Goal: Complete application form

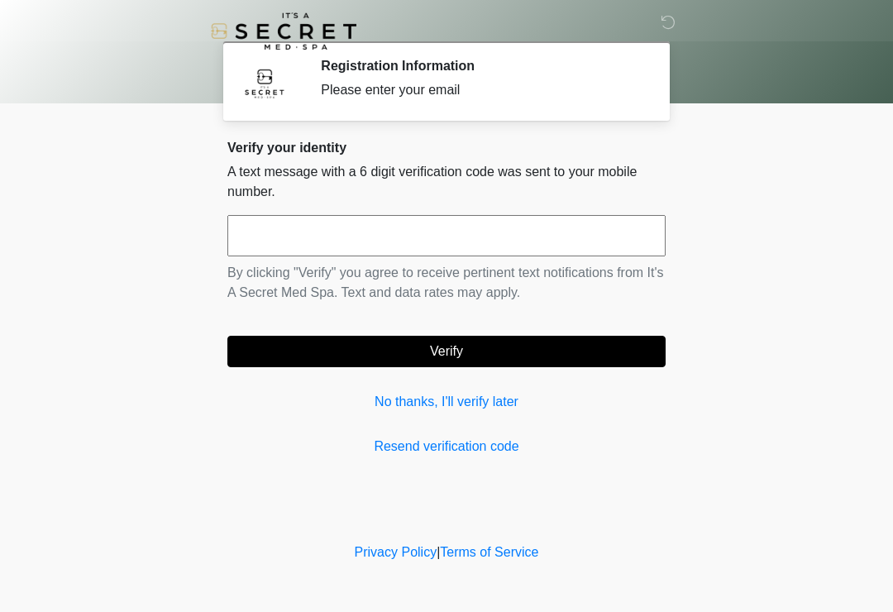
click at [406, 407] on link "No thanks, I'll verify later" at bounding box center [446, 402] width 438 height 20
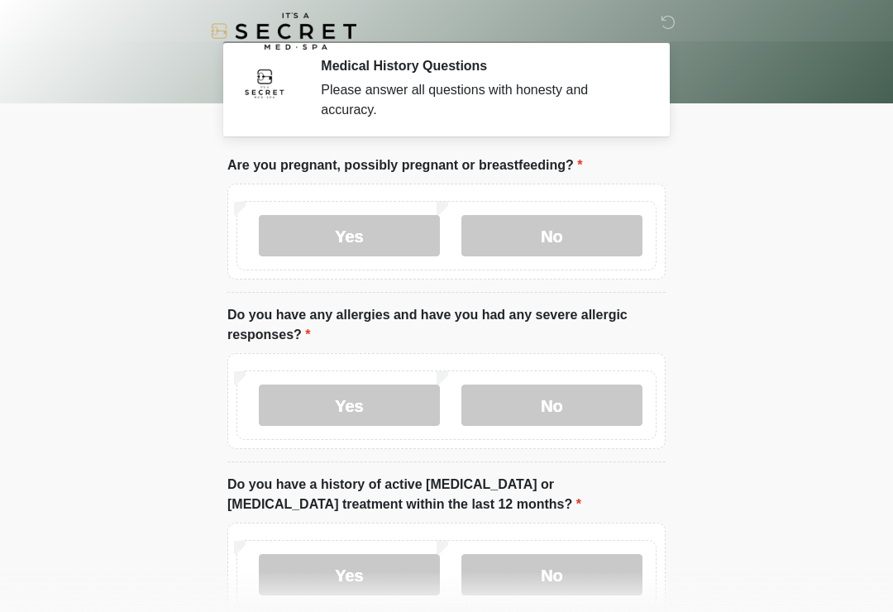
click at [543, 224] on label "No" at bounding box center [551, 235] width 181 height 41
click at [536, 421] on label "No" at bounding box center [551, 404] width 181 height 41
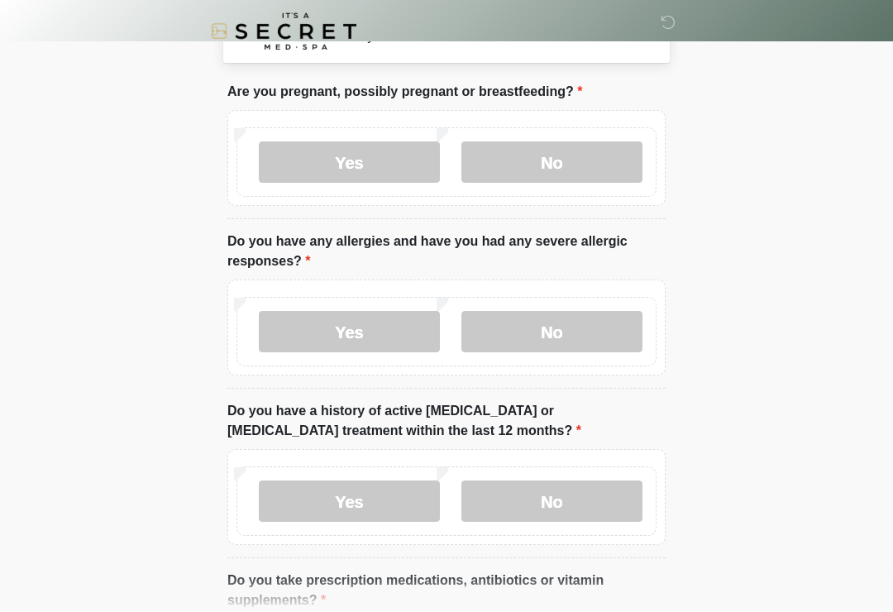
scroll to position [393, 0]
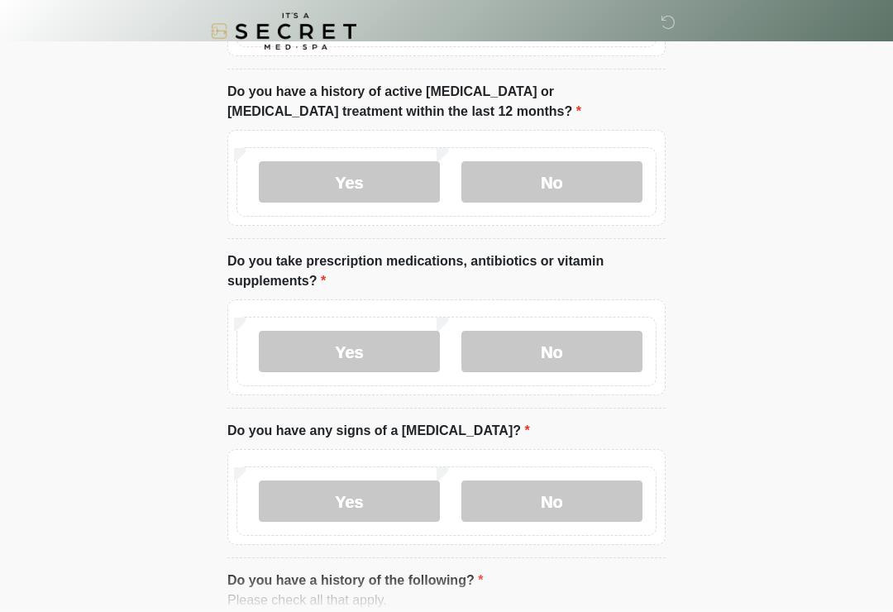
click at [594, 161] on label "No" at bounding box center [551, 181] width 181 height 41
click at [586, 356] on label "No" at bounding box center [551, 351] width 181 height 41
click at [566, 496] on label "No" at bounding box center [551, 500] width 181 height 41
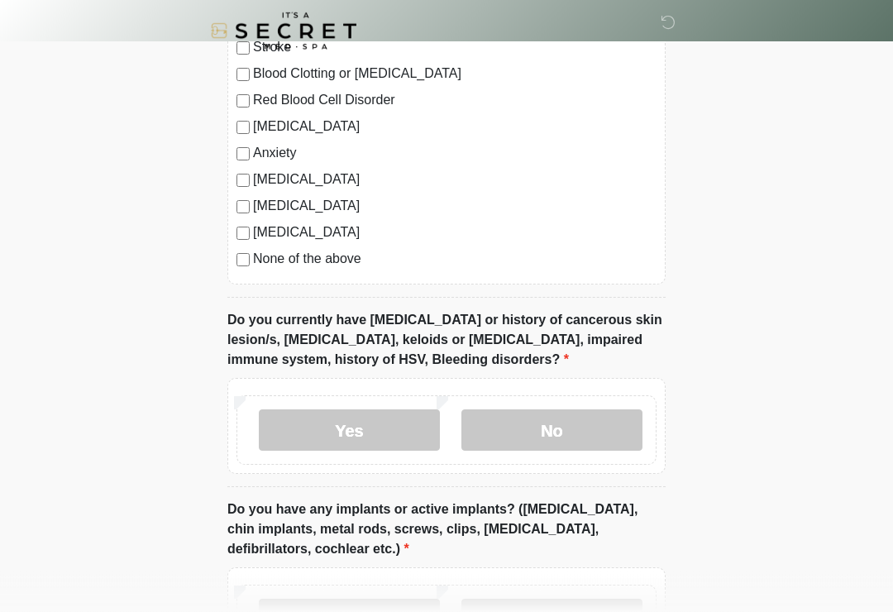
scroll to position [1190, 0]
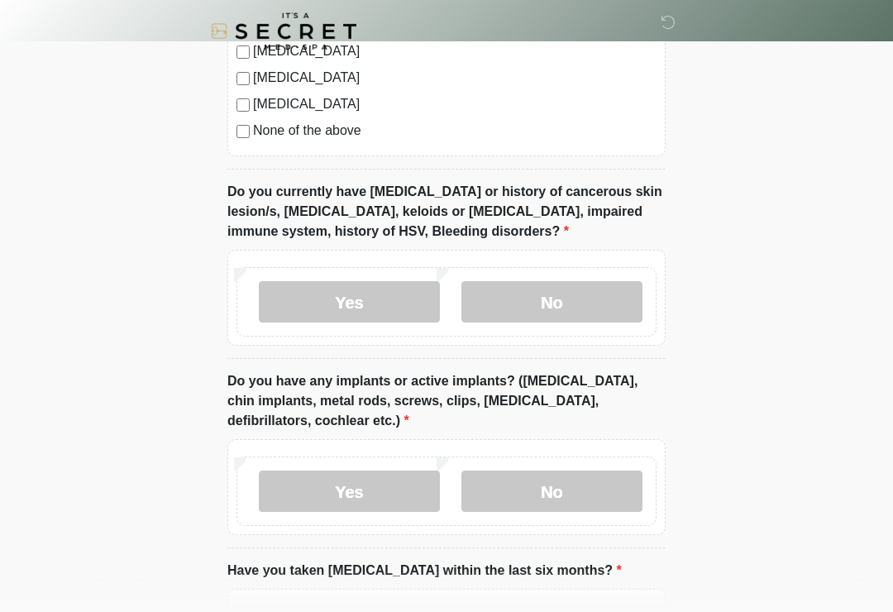
click at [598, 293] on label "No" at bounding box center [551, 301] width 181 height 41
click at [594, 470] on label "No" at bounding box center [551, 490] width 181 height 41
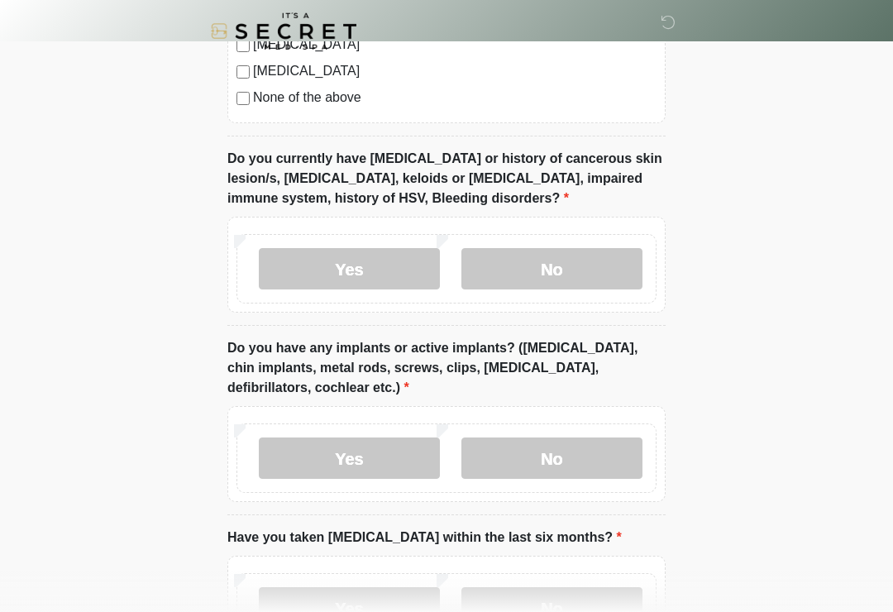
scroll to position [1381, 0]
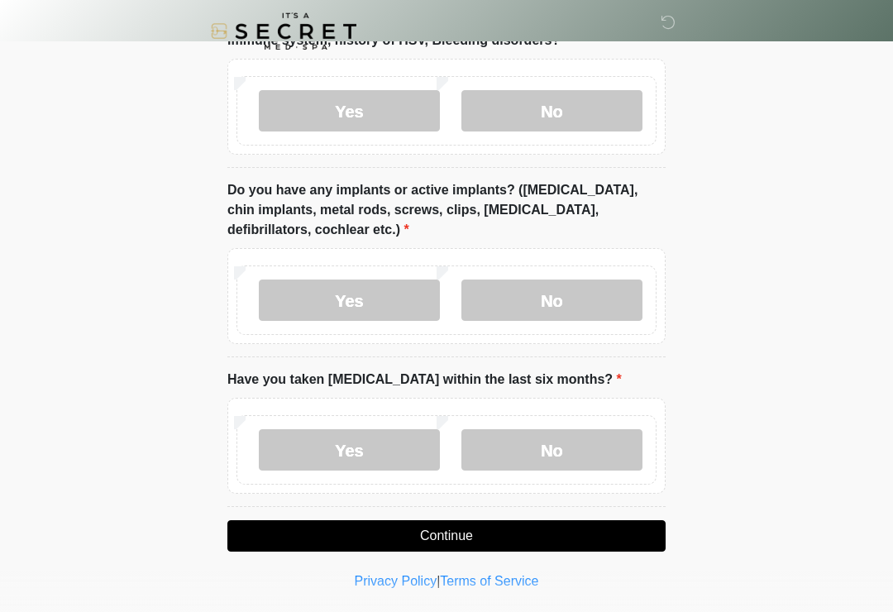
click at [545, 449] on label "No" at bounding box center [551, 449] width 181 height 41
click at [459, 531] on button "Continue" at bounding box center [446, 535] width 438 height 31
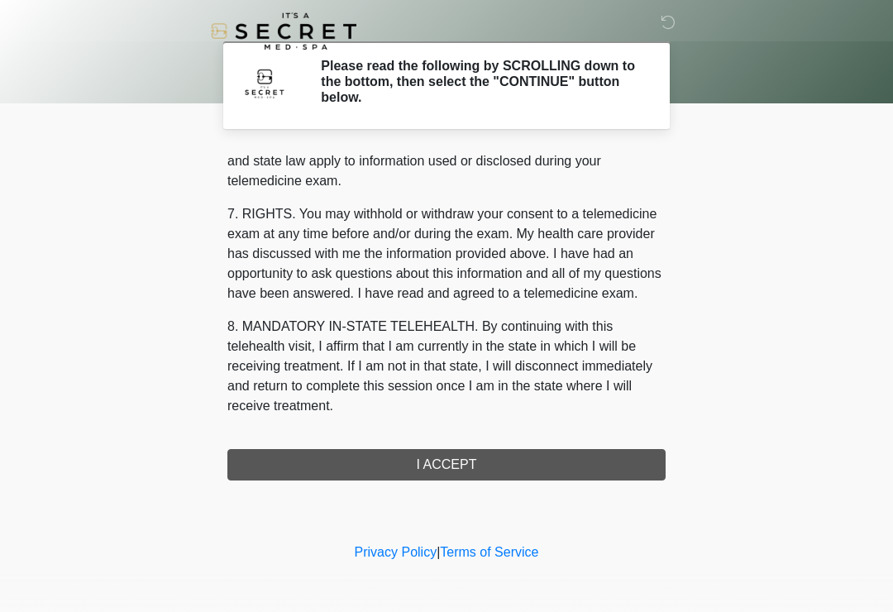
scroll to position [678, 0]
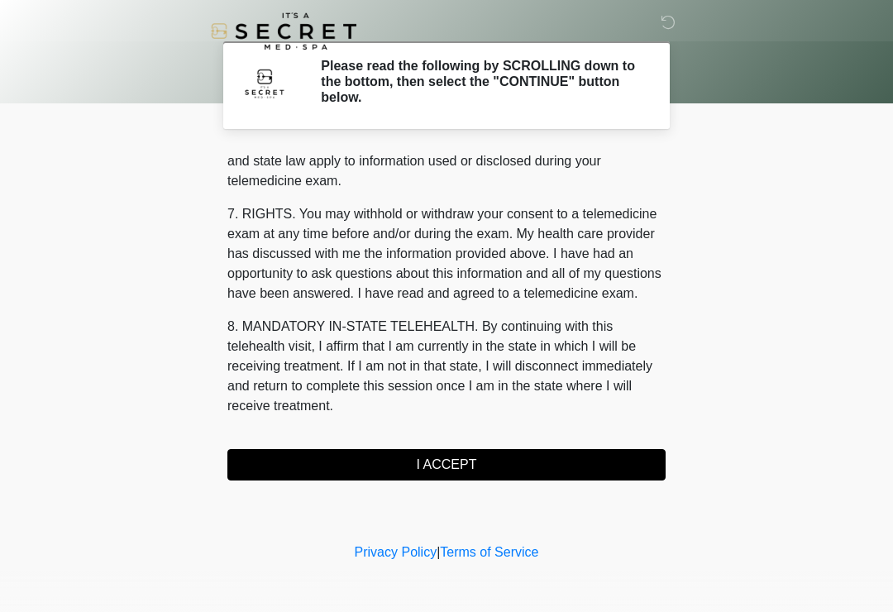
click at [440, 474] on button "I ACCEPT" at bounding box center [446, 464] width 438 height 31
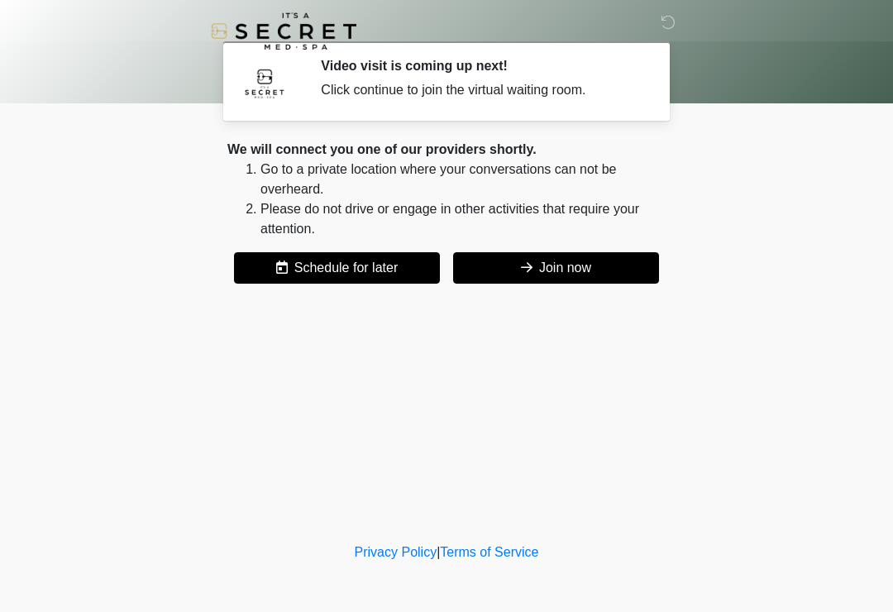
click at [573, 269] on button "Join now" at bounding box center [556, 267] width 206 height 31
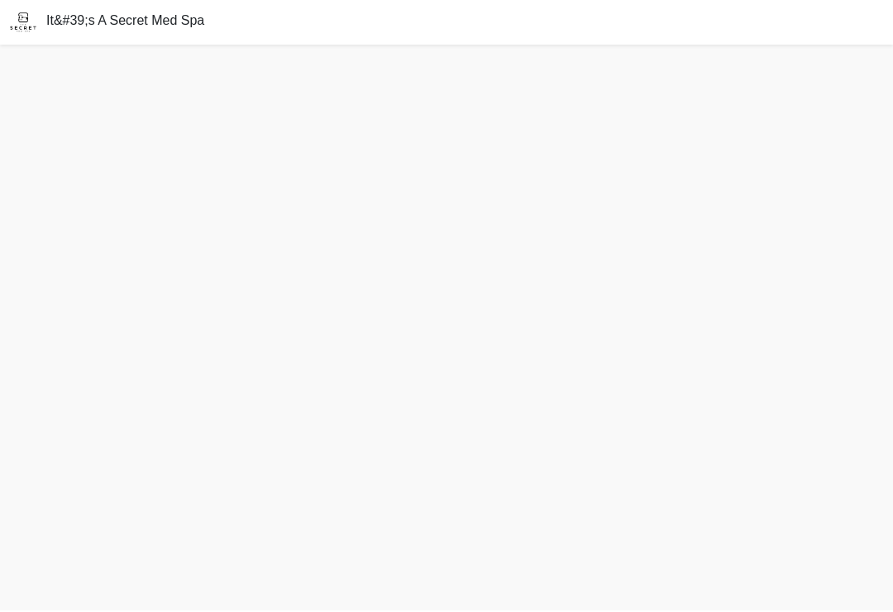
scroll to position [31, 0]
